Goal: Task Accomplishment & Management: Manage account settings

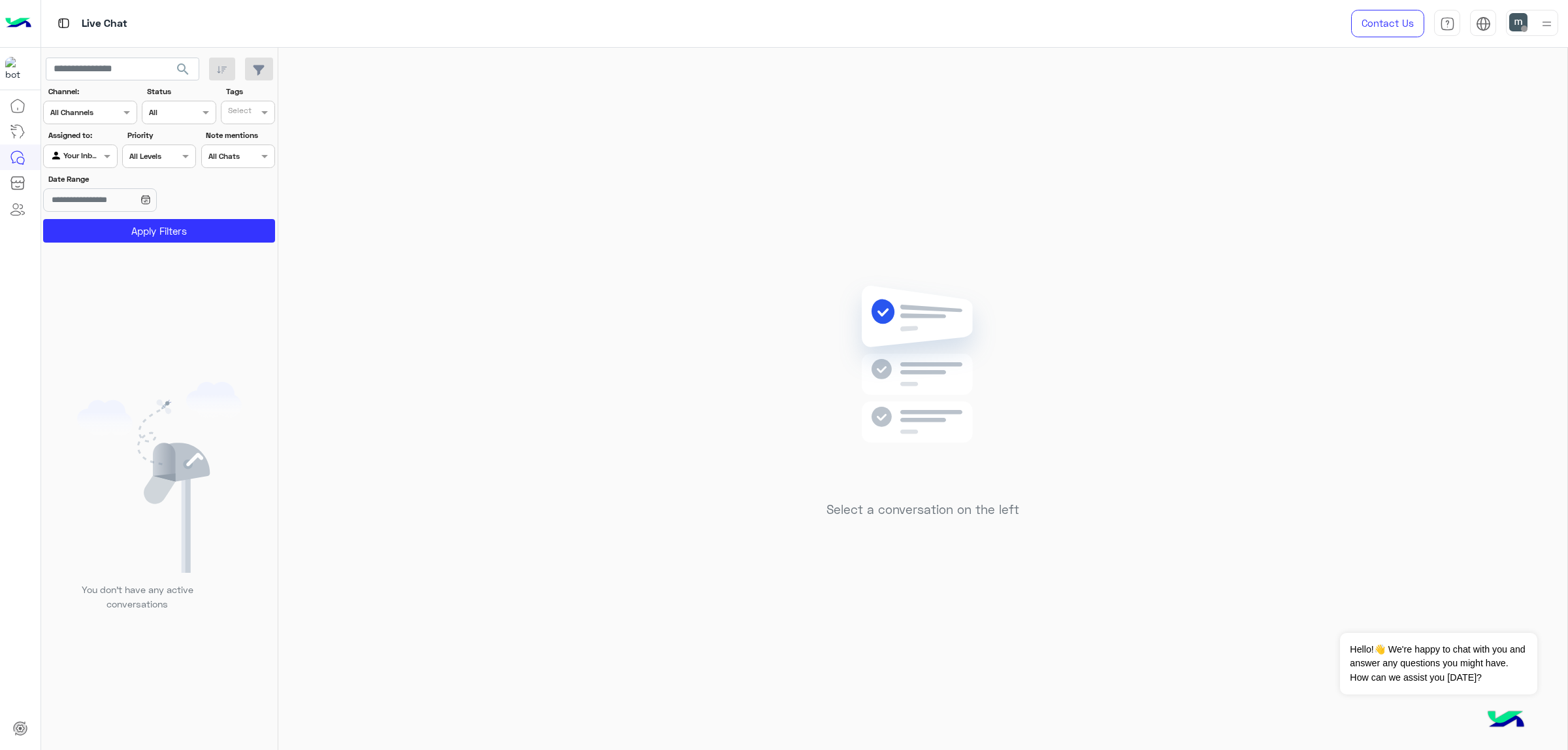
click at [1534, 30] on div at bounding box center [1531, 22] width 52 height 26
click at [1485, 98] on label "Online" at bounding box center [1477, 99] width 143 height 23
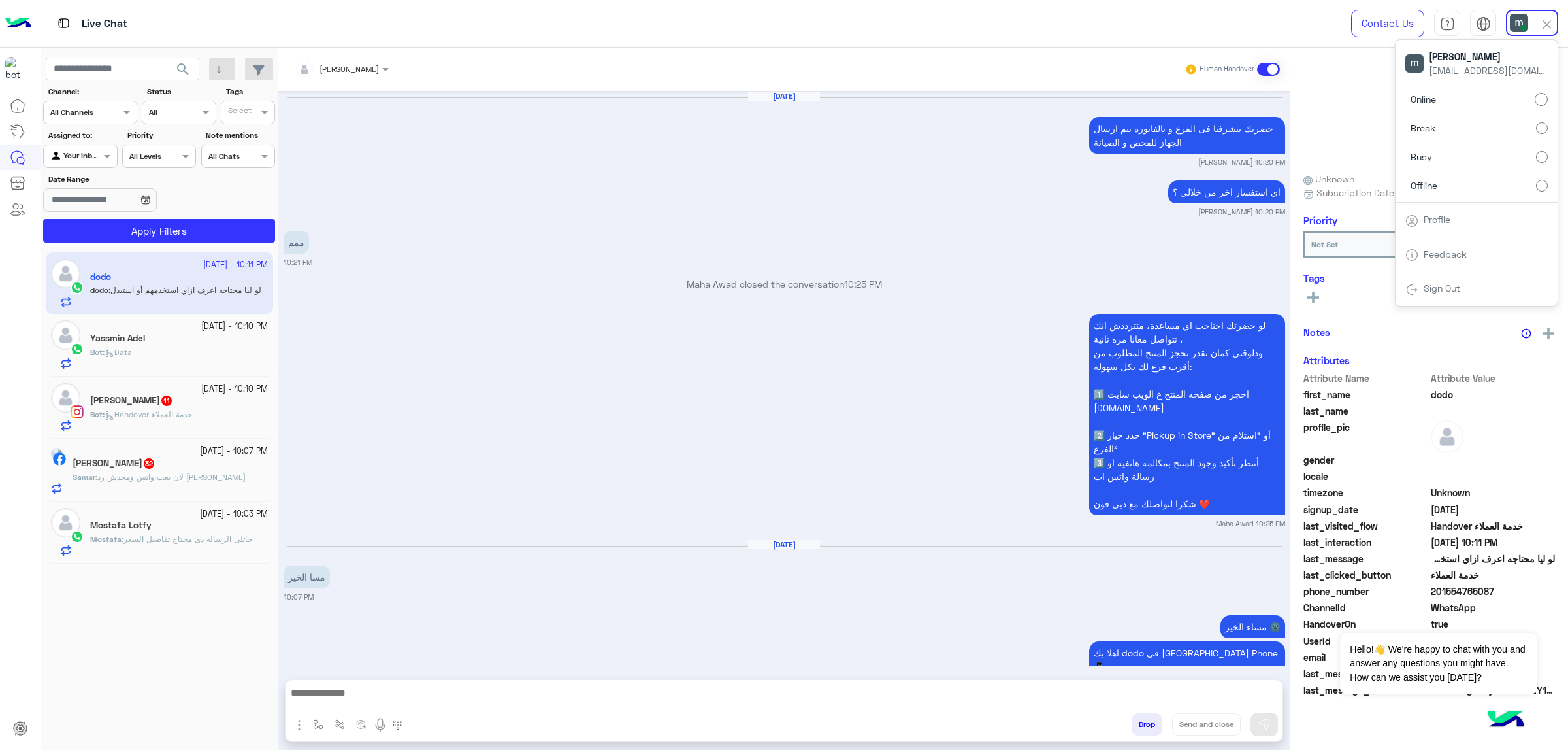
scroll to position [2188, 0]
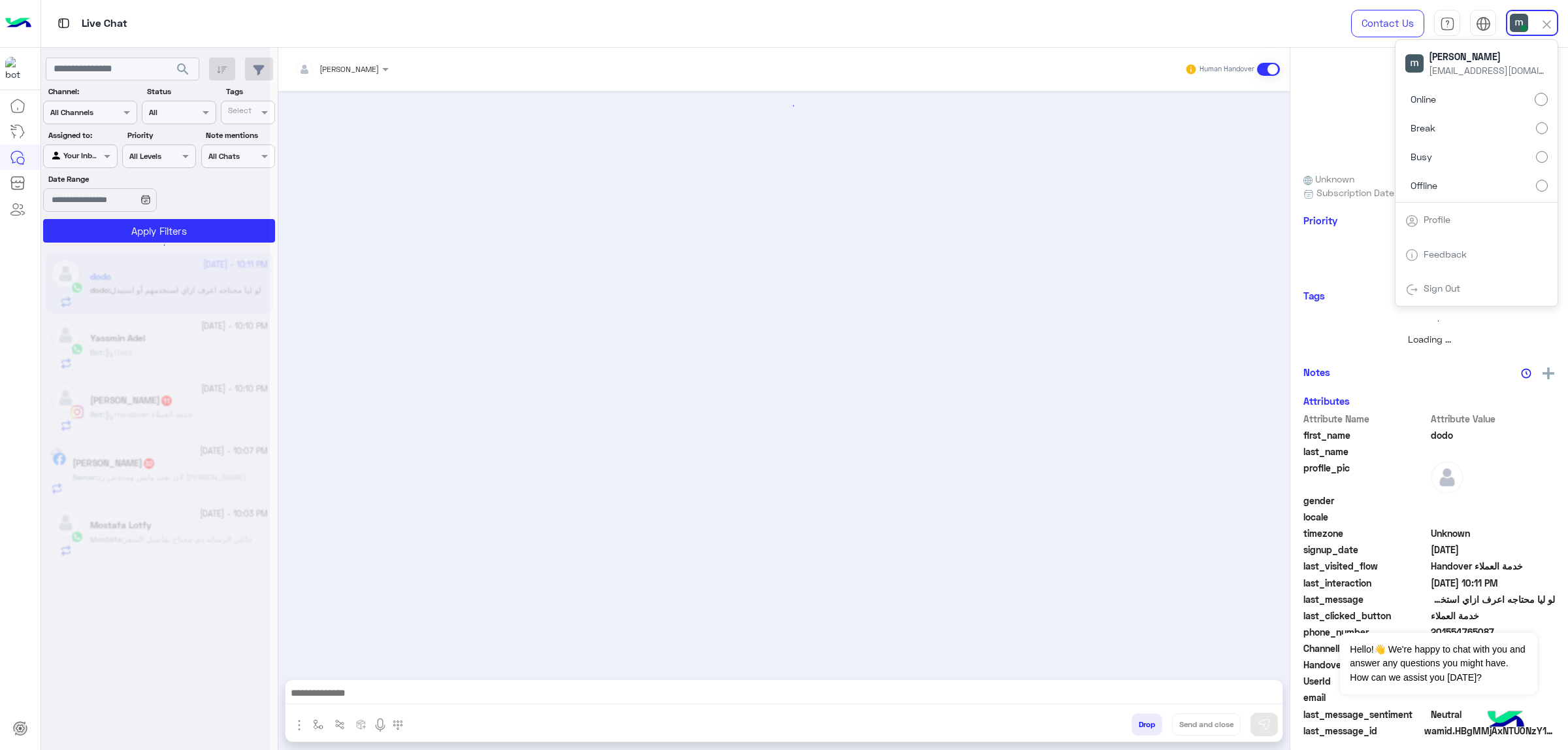
click at [355, 81] on div "[PERSON_NAME] Human Handover" at bounding box center [783, 69] width 1011 height 43
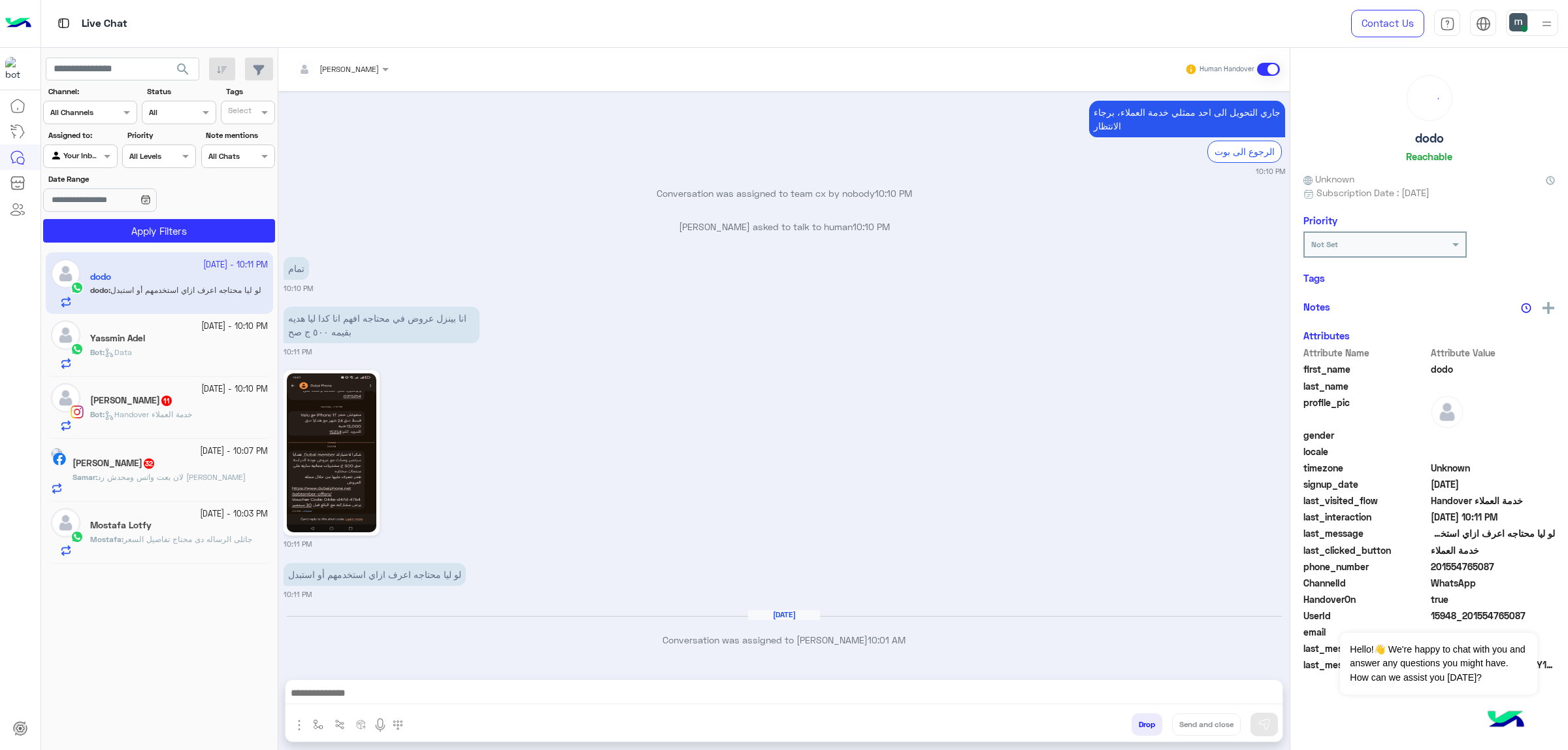
click at [355, 67] on input "text" at bounding box center [325, 67] width 61 height 12
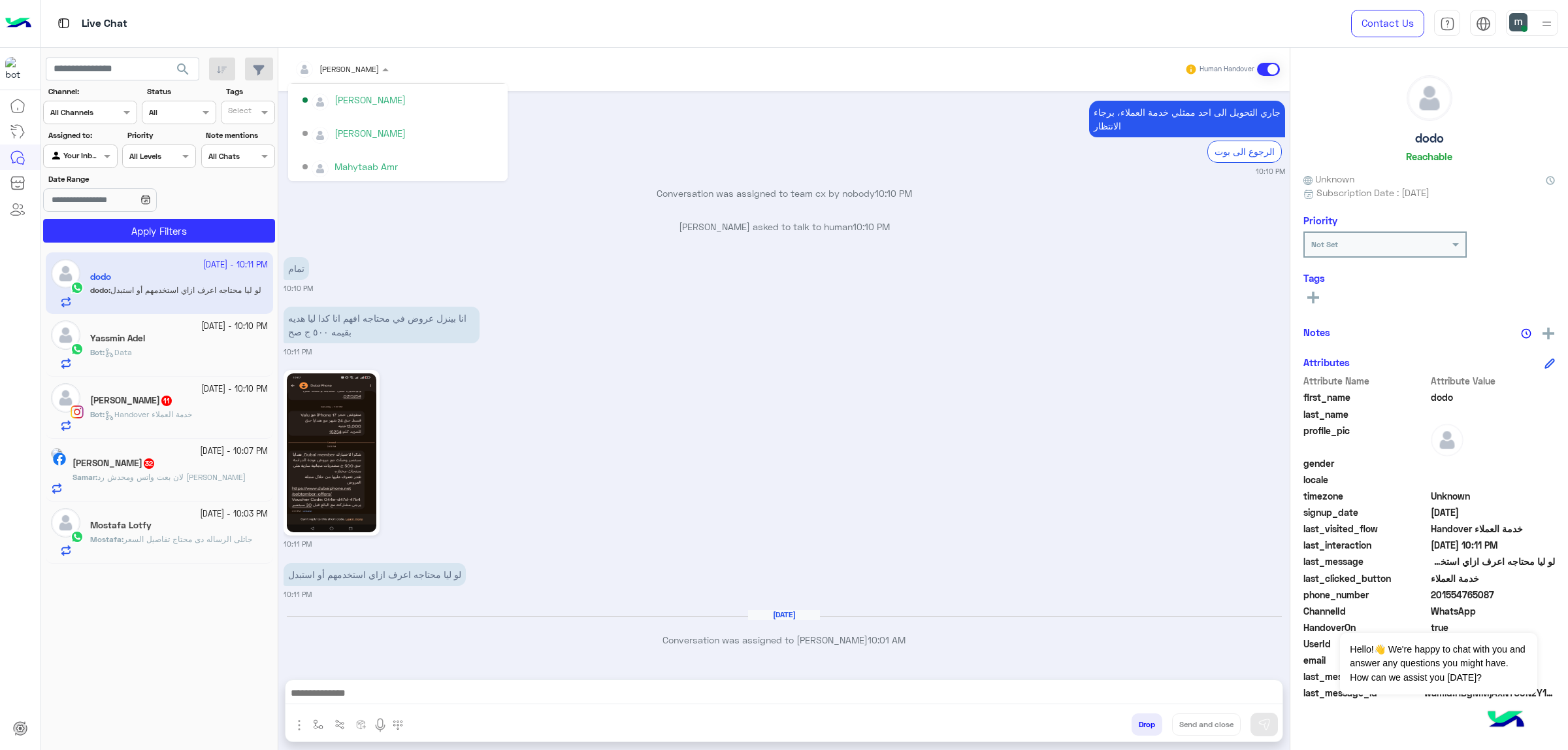
scroll to position [257, 0]
click at [1533, 32] on div at bounding box center [1531, 22] width 52 height 26
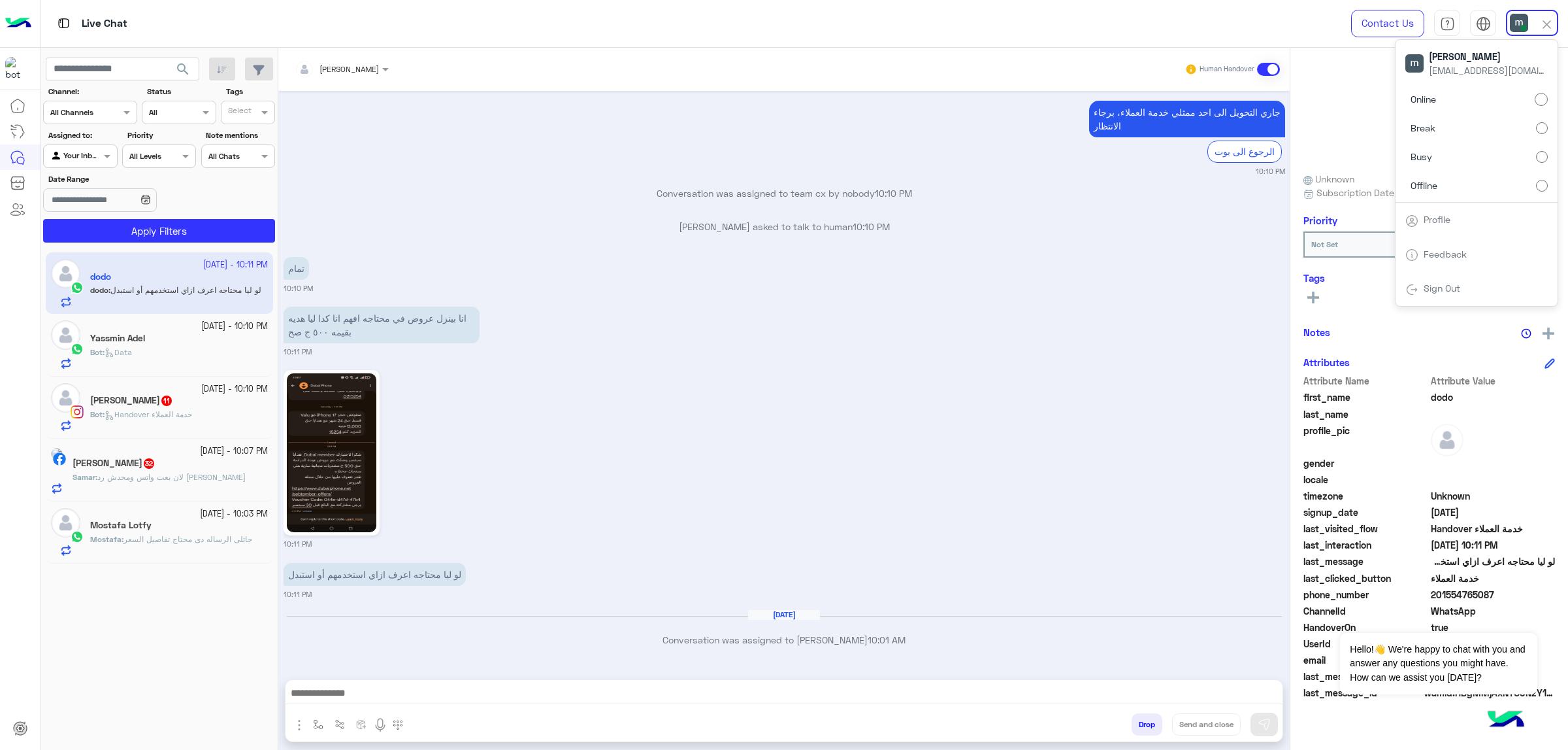
click at [1509, 143] on div "Online Break Busy Offline" at bounding box center [1477, 144] width 162 height 115
click at [1497, 159] on label "Busy" at bounding box center [1477, 156] width 143 height 23
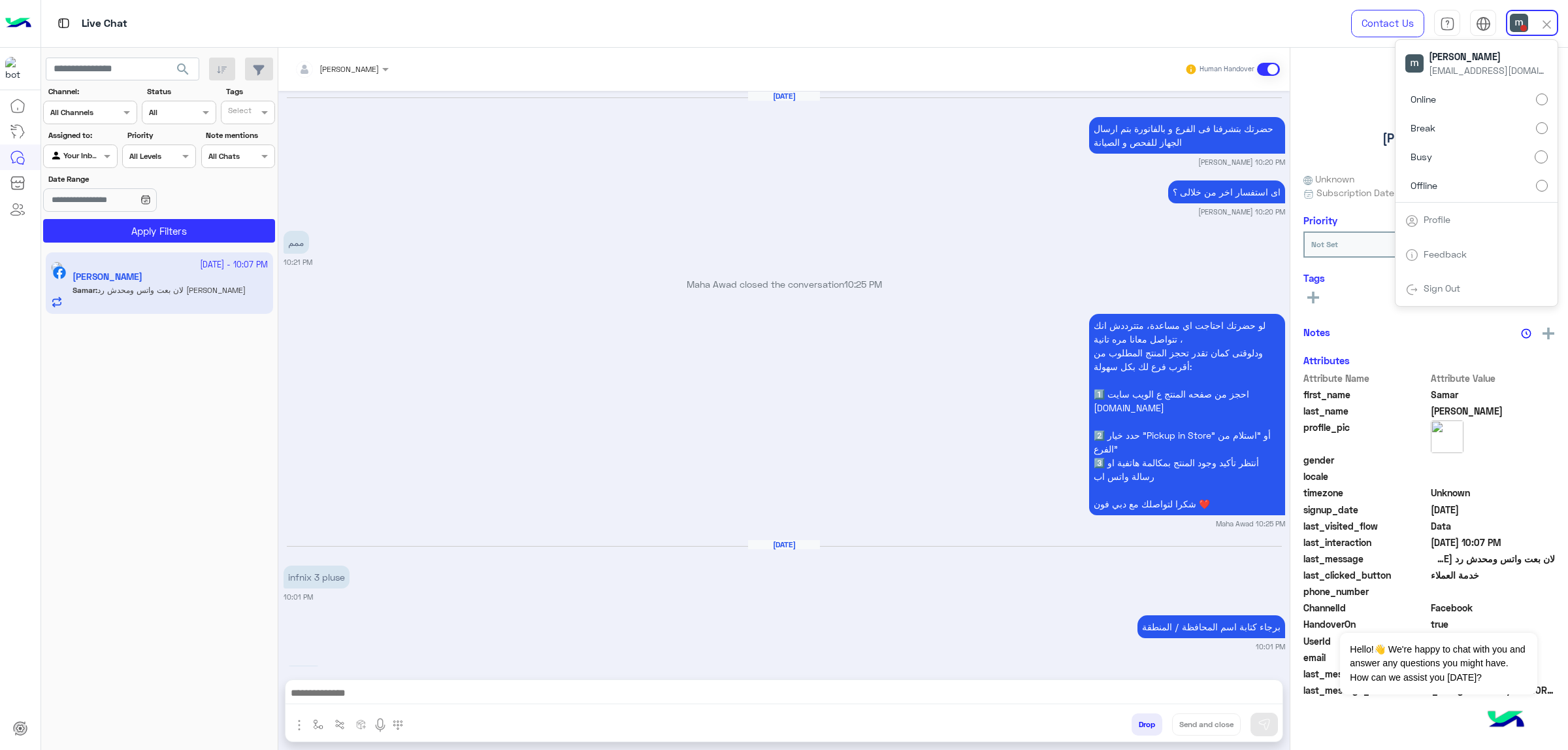
scroll to position [4214, 0]
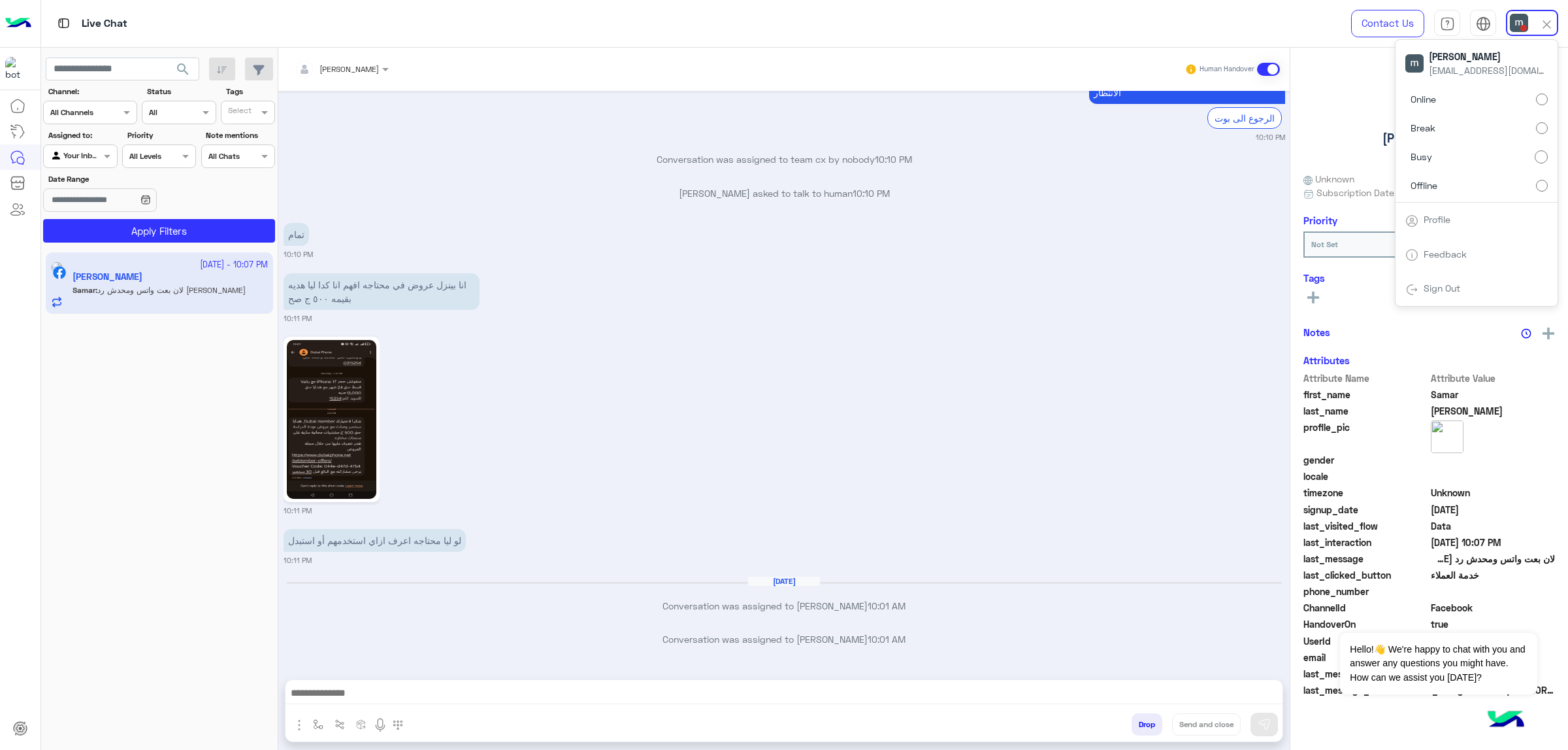
click at [190, 69] on button "search" at bounding box center [184, 71] width 32 height 28
